Goal: Check status: Check status

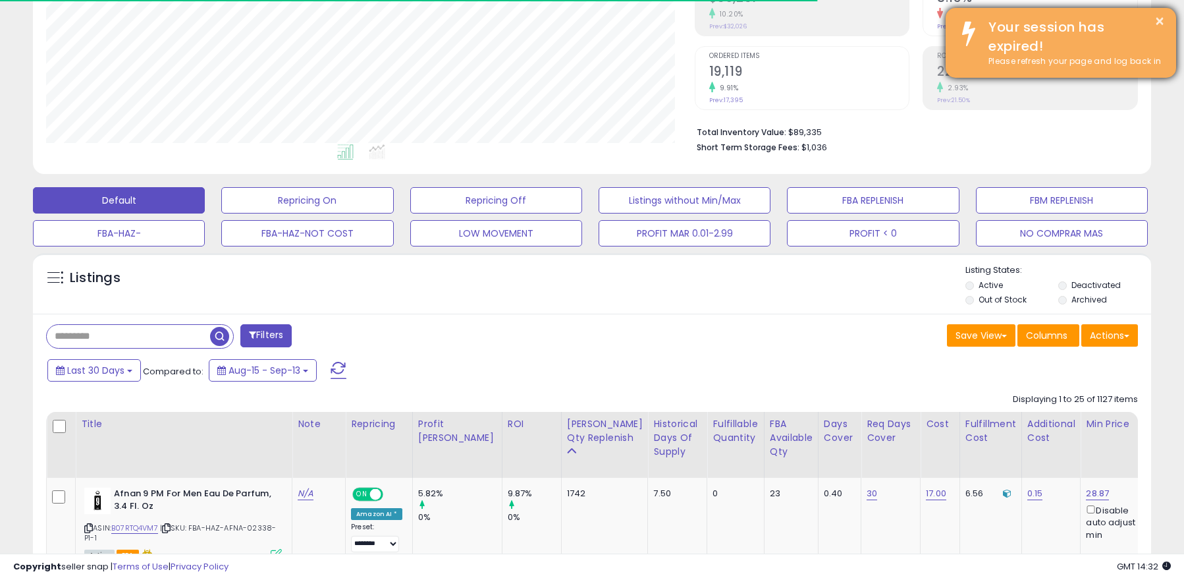
scroll to position [270, 648]
click at [1158, 20] on button "×" at bounding box center [1160, 21] width 11 height 16
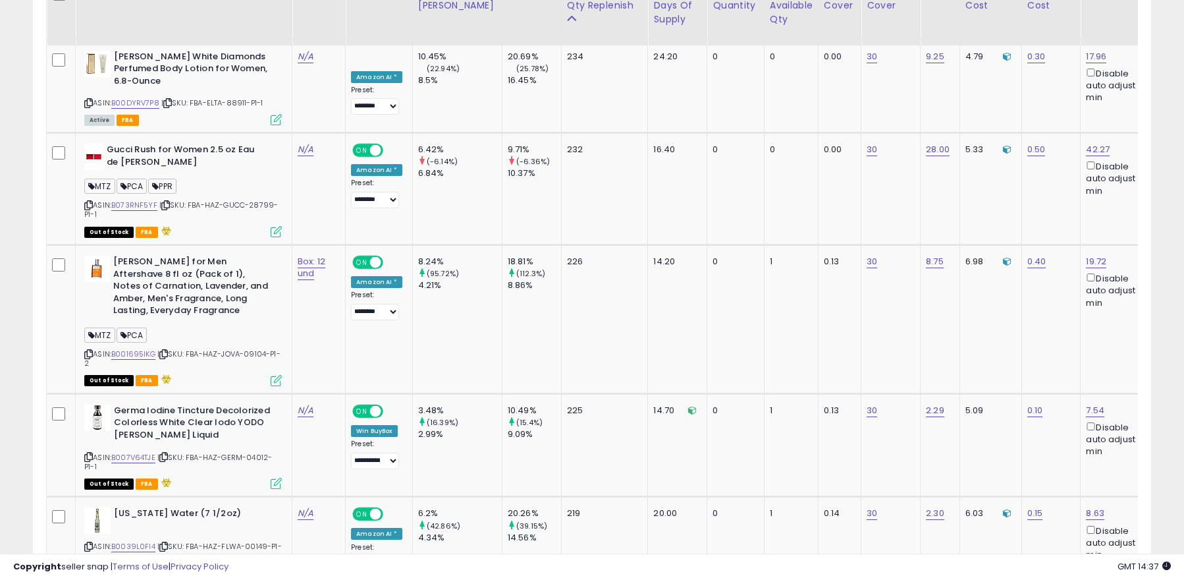
scroll to position [2882, 0]
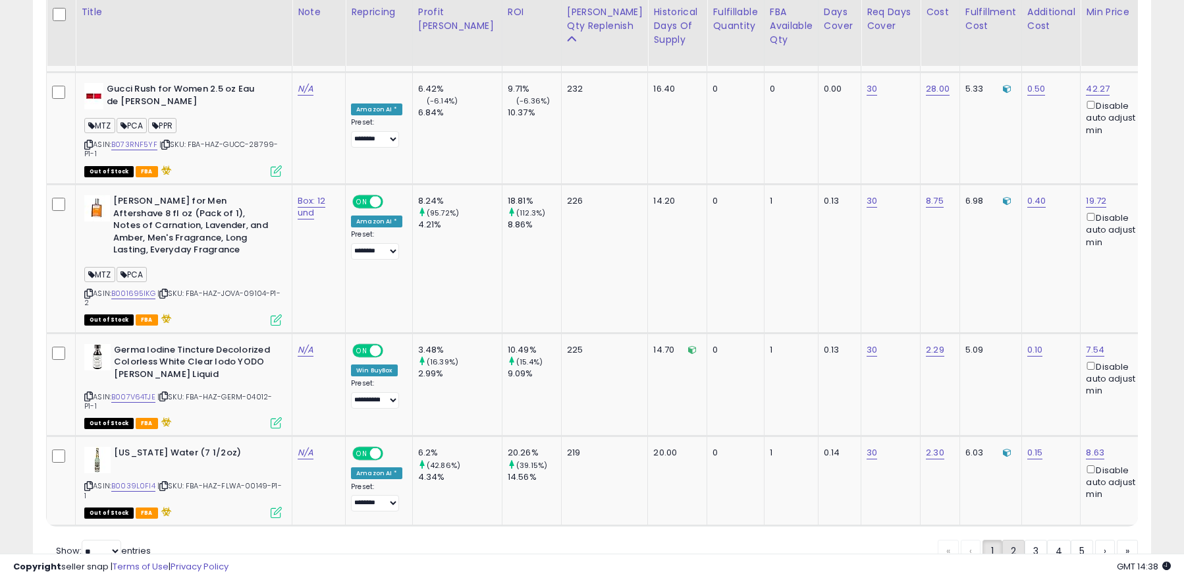
click at [1013, 540] on link "2" at bounding box center [1014, 551] width 22 height 22
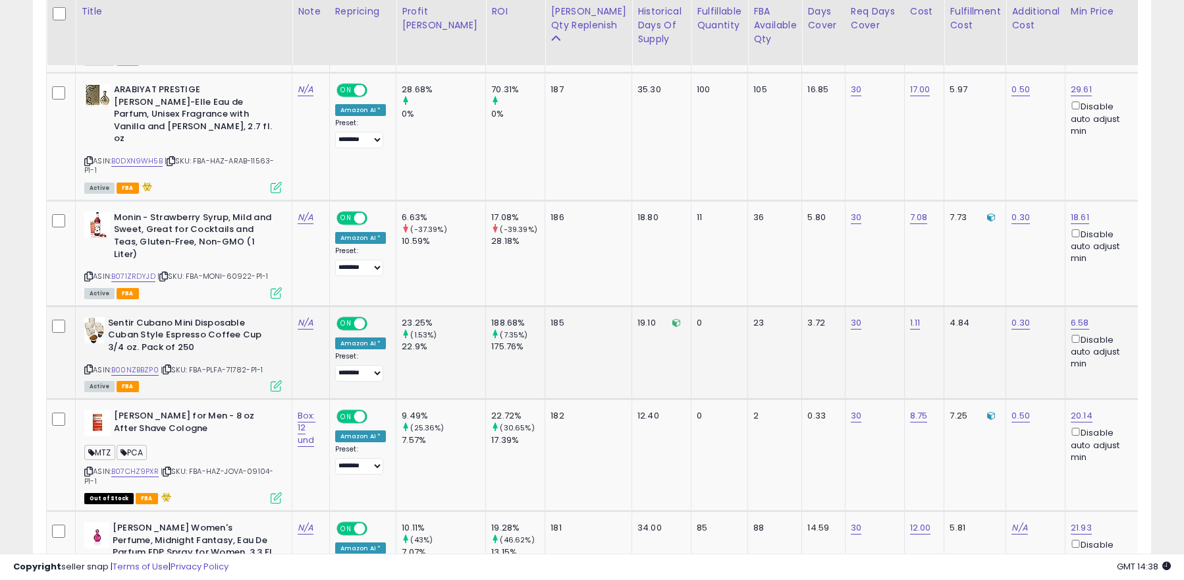
scroll to position [1627, 0]
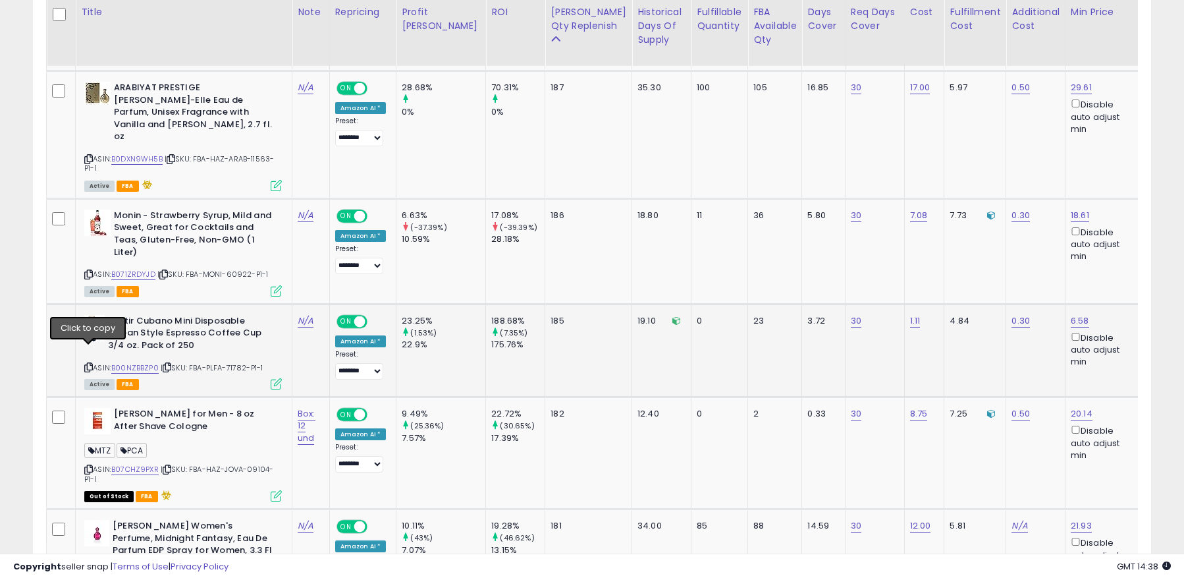
click at [87, 364] on icon at bounding box center [88, 367] width 9 height 7
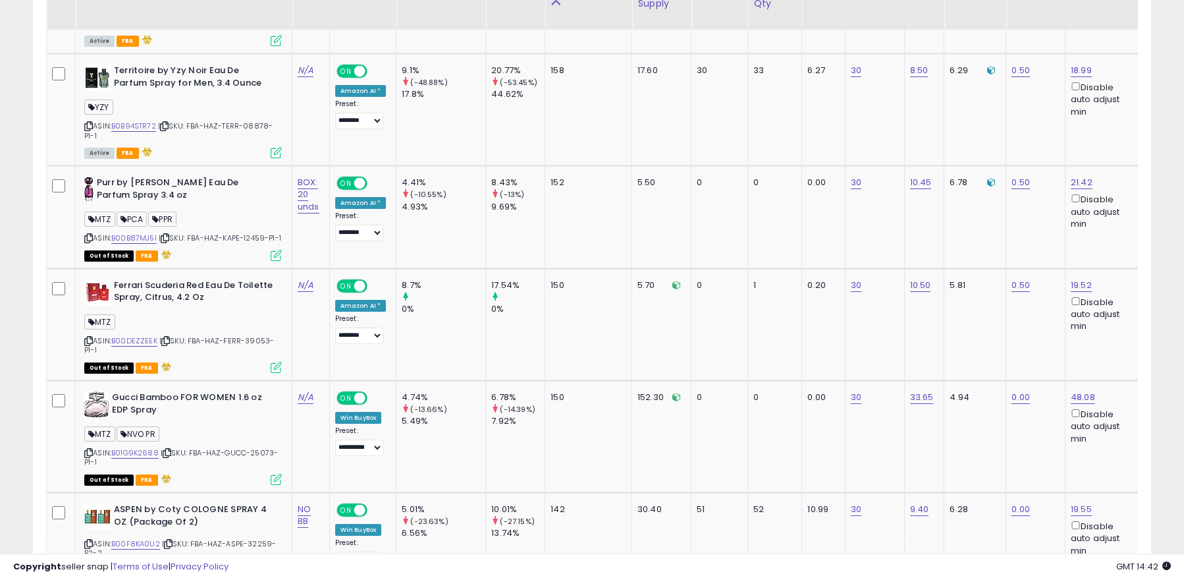
scroll to position [2996, 0]
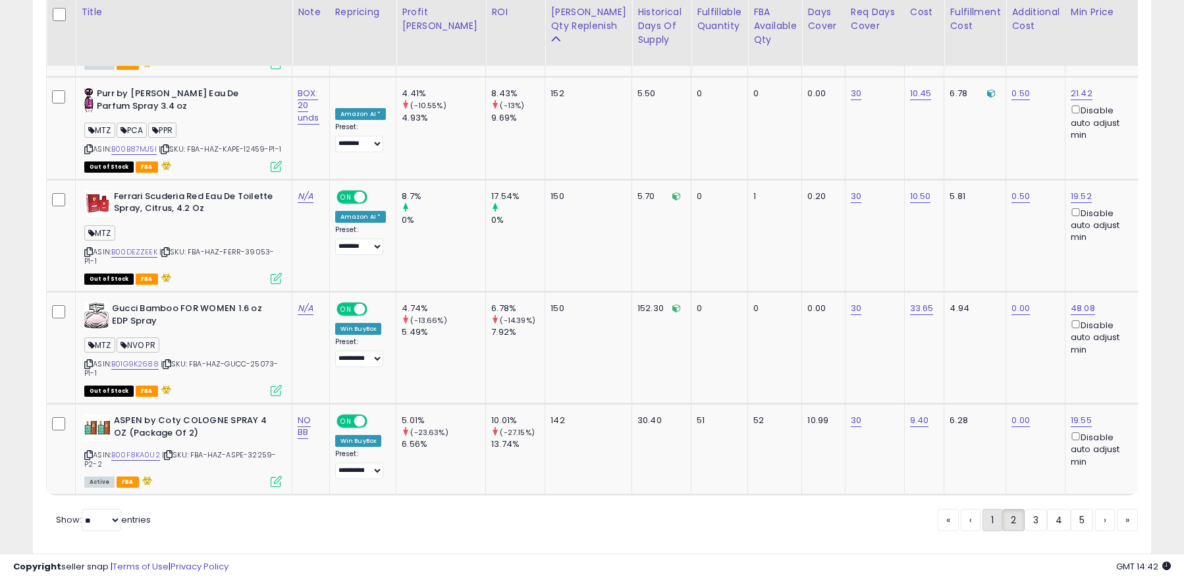
click at [989, 509] on link "1" at bounding box center [993, 520] width 20 height 22
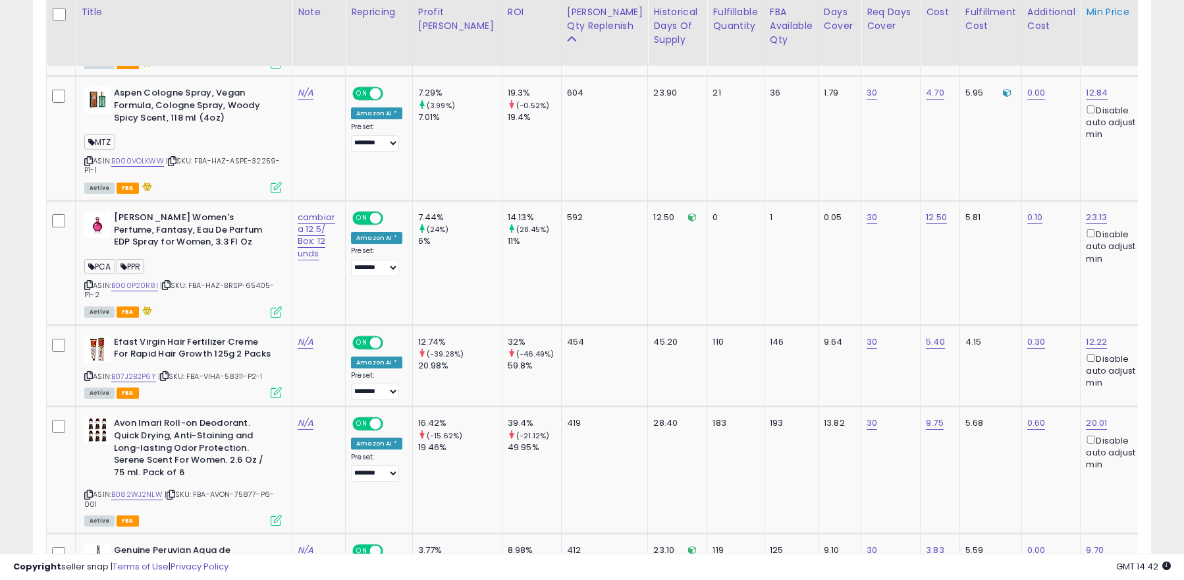
scroll to position [1183, 0]
click at [145, 370] on link "B07J2B2P6Y" at bounding box center [133, 375] width 45 height 11
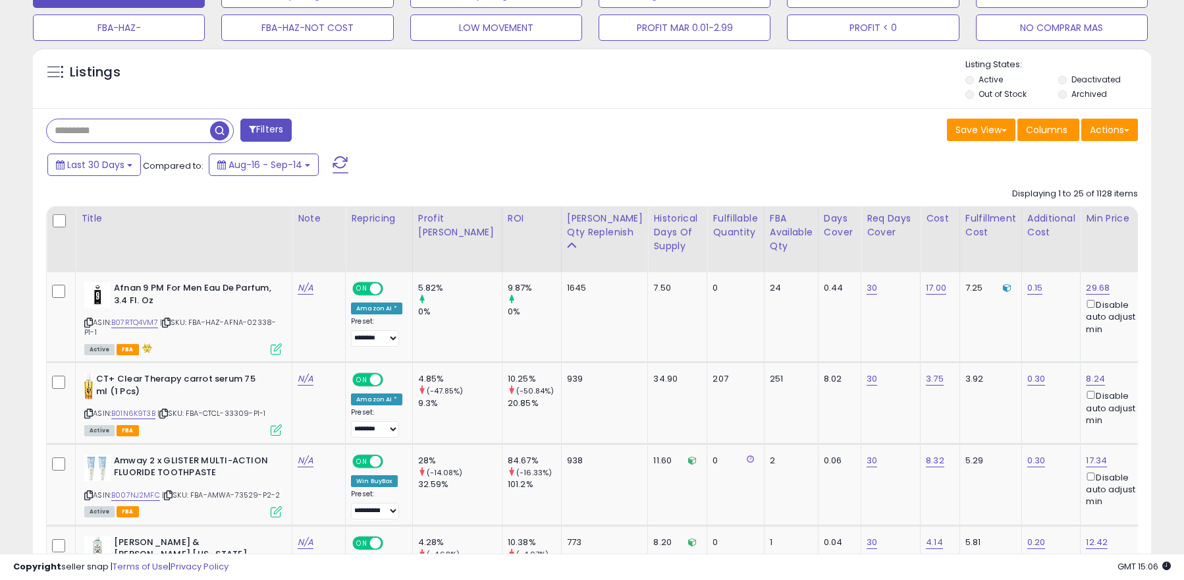
scroll to position [445, 0]
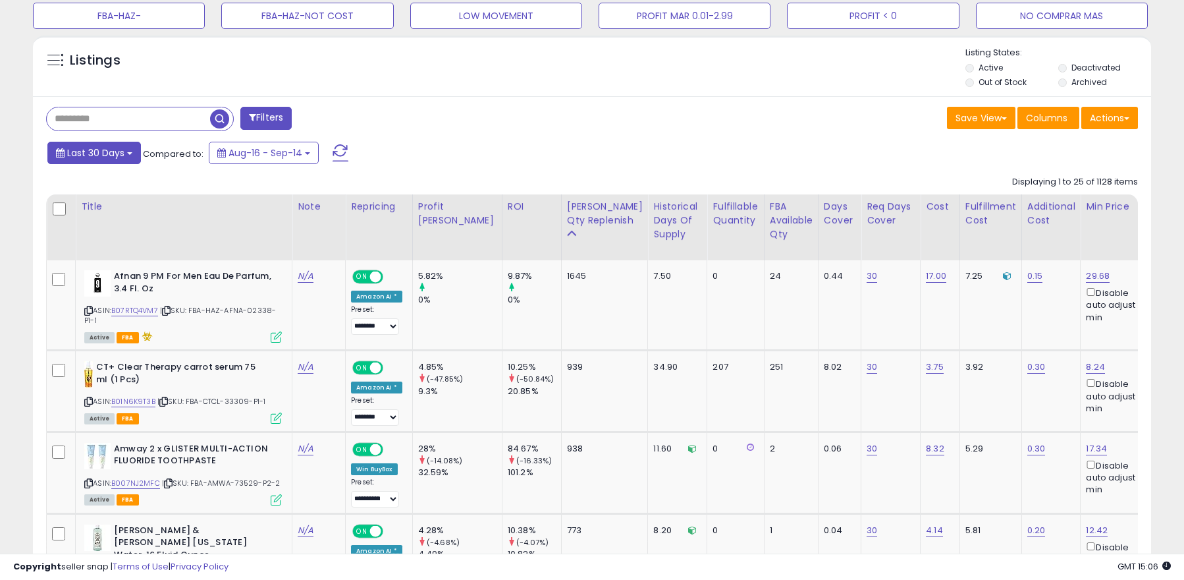
click at [109, 154] on span "Last 30 Days" at bounding box center [95, 152] width 57 height 13
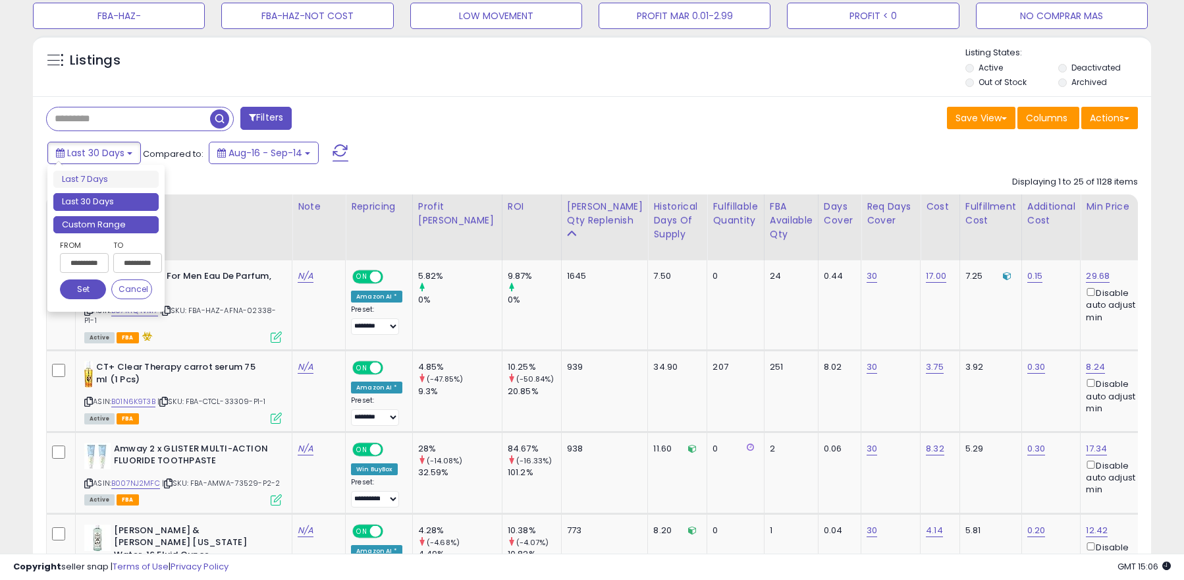
click at [106, 228] on li "Custom Range" at bounding box center [105, 225] width 105 height 18
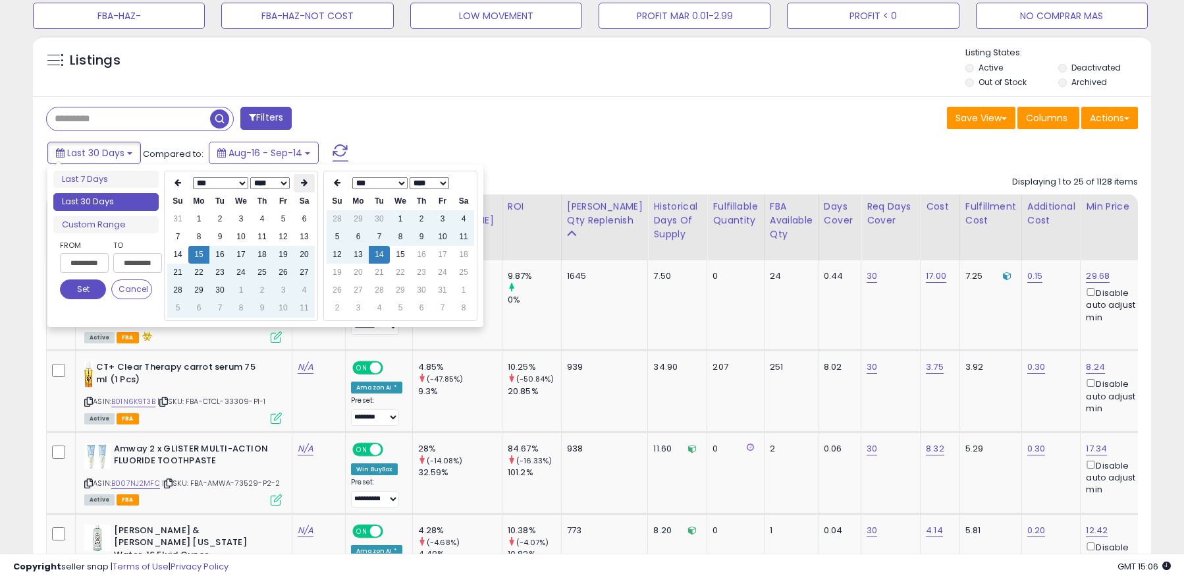
click at [308, 186] on th at bounding box center [304, 183] width 21 height 18
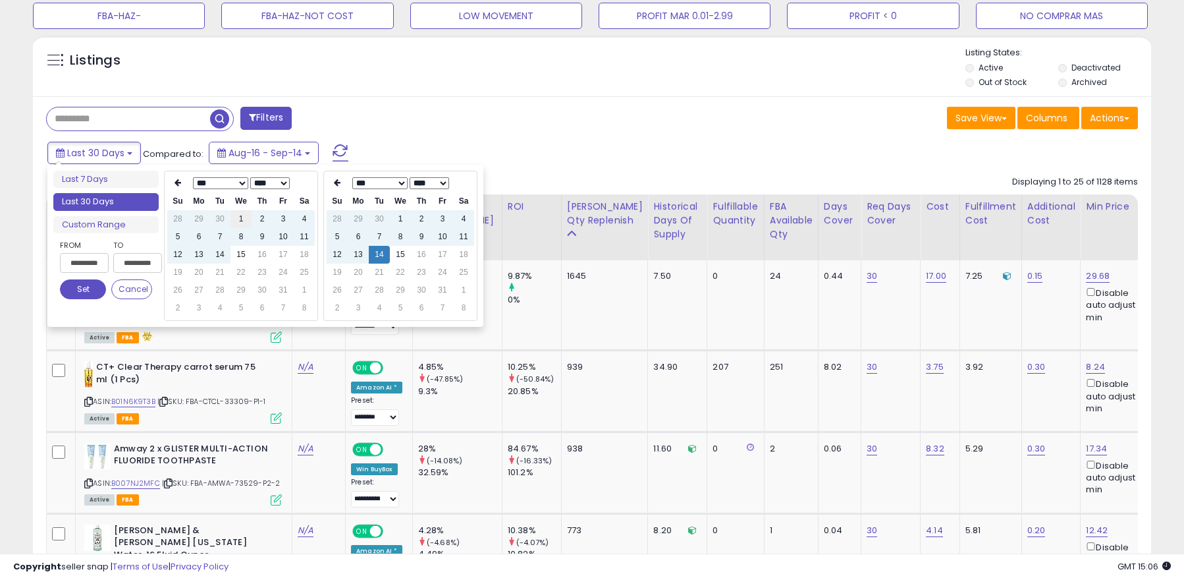
click at [240, 220] on td "1" at bounding box center [241, 219] width 21 height 18
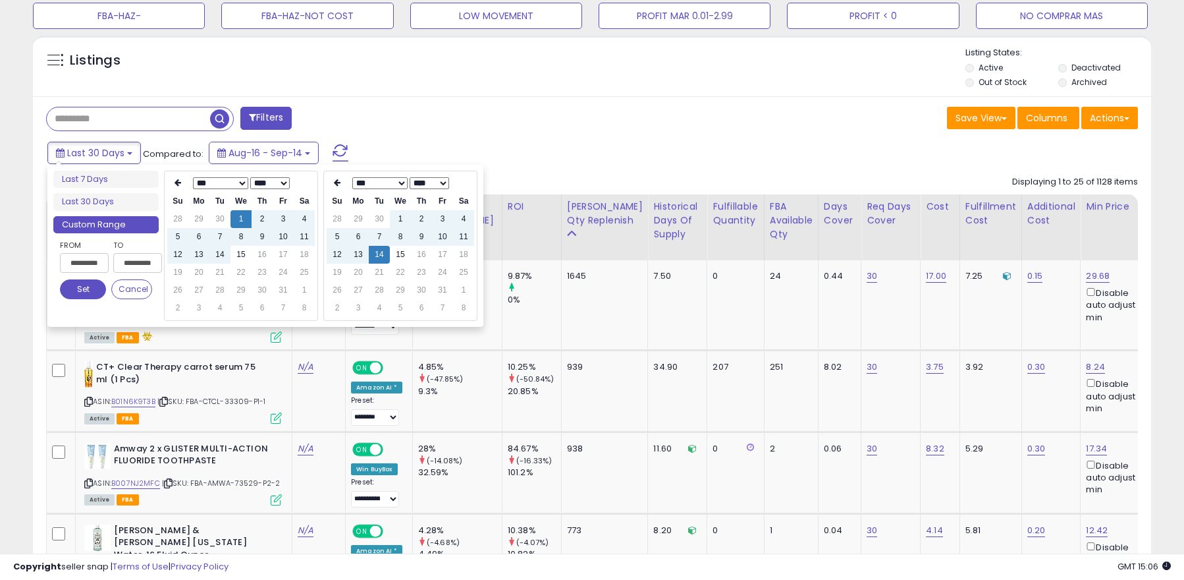
type input "**********"
click at [378, 257] on td "14" at bounding box center [379, 255] width 21 height 18
type input "**********"
click at [74, 292] on button "Set" at bounding box center [83, 289] width 46 height 20
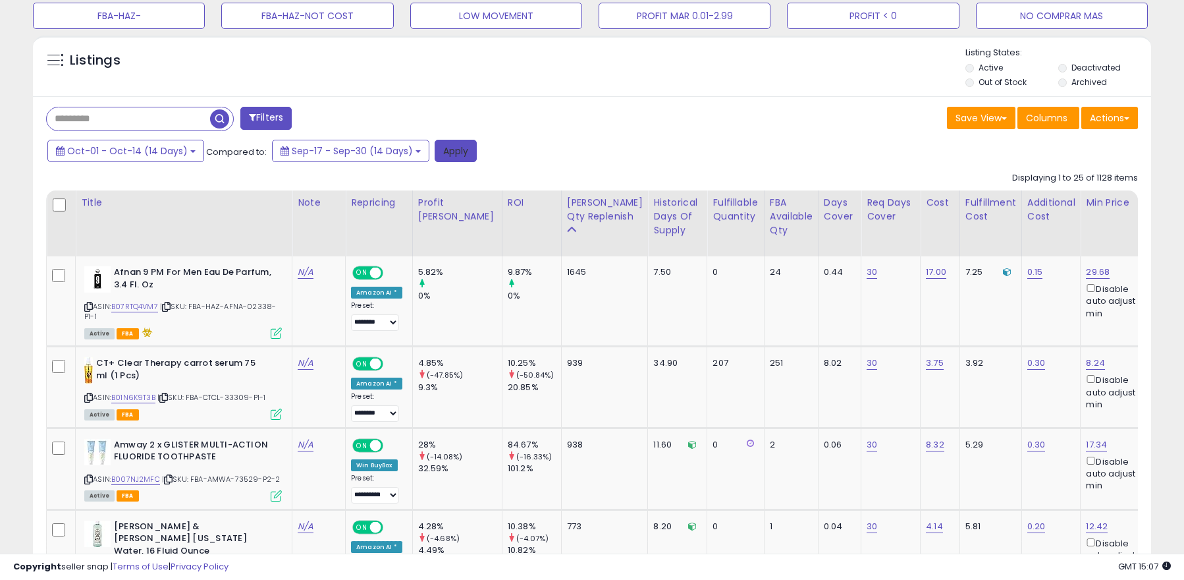
click at [435, 150] on button "Apply" at bounding box center [456, 151] width 42 height 22
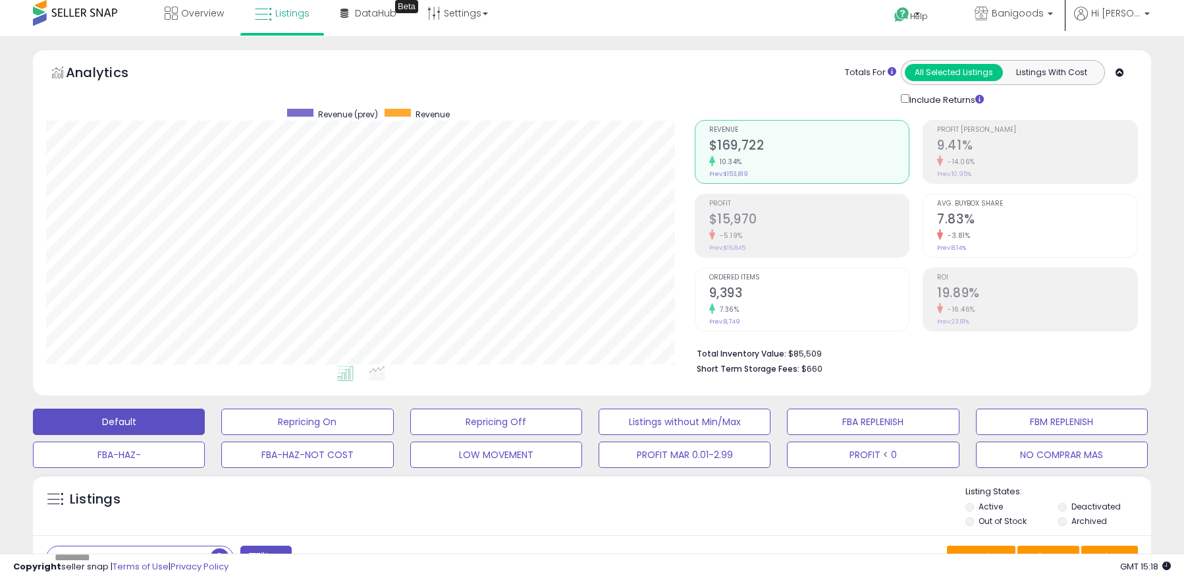
scroll to position [0, 0]
